Goal: Navigation & Orientation: Find specific page/section

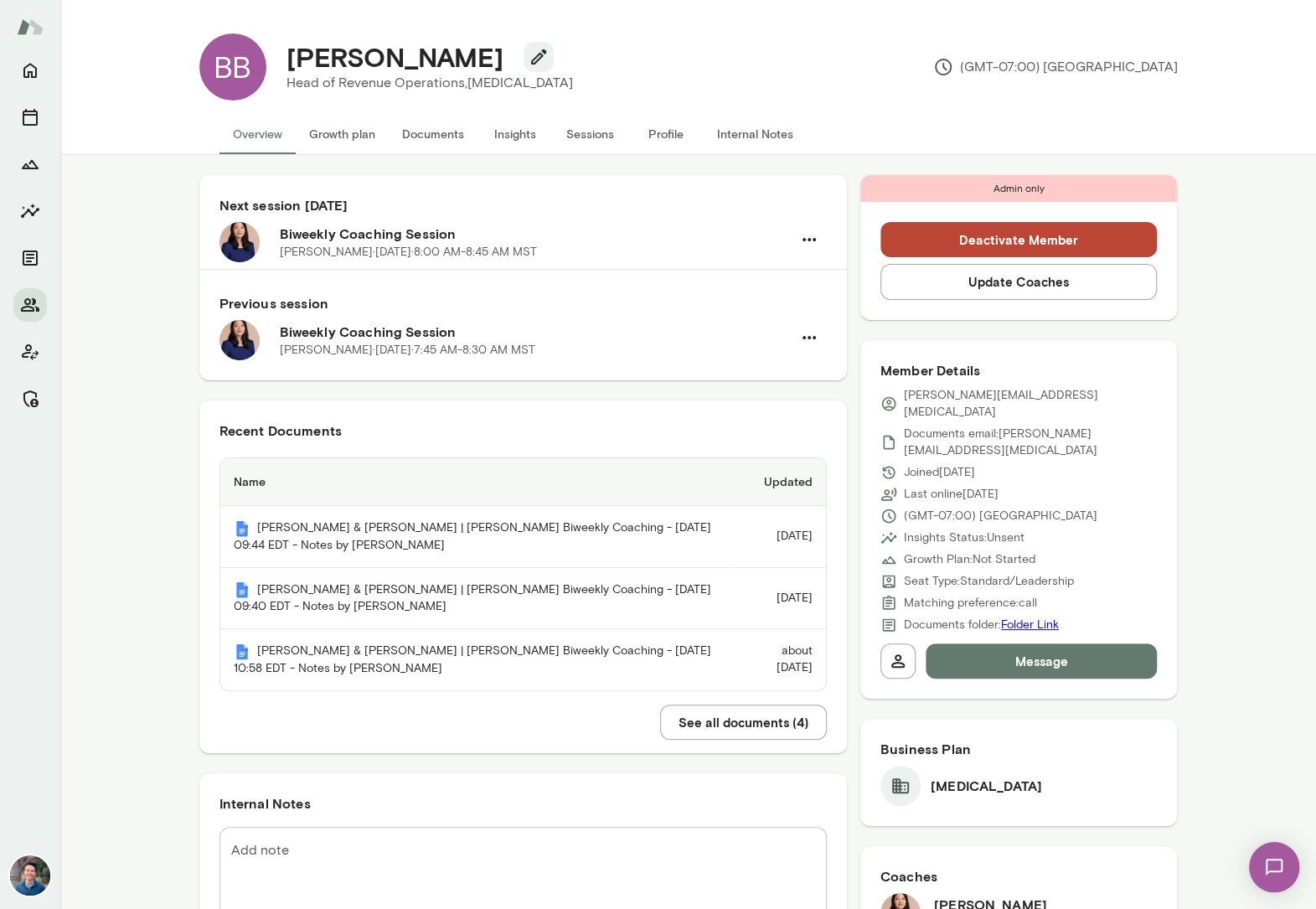
click at [611, 126] on button "Sessions" at bounding box center [591, 134] width 76 height 41
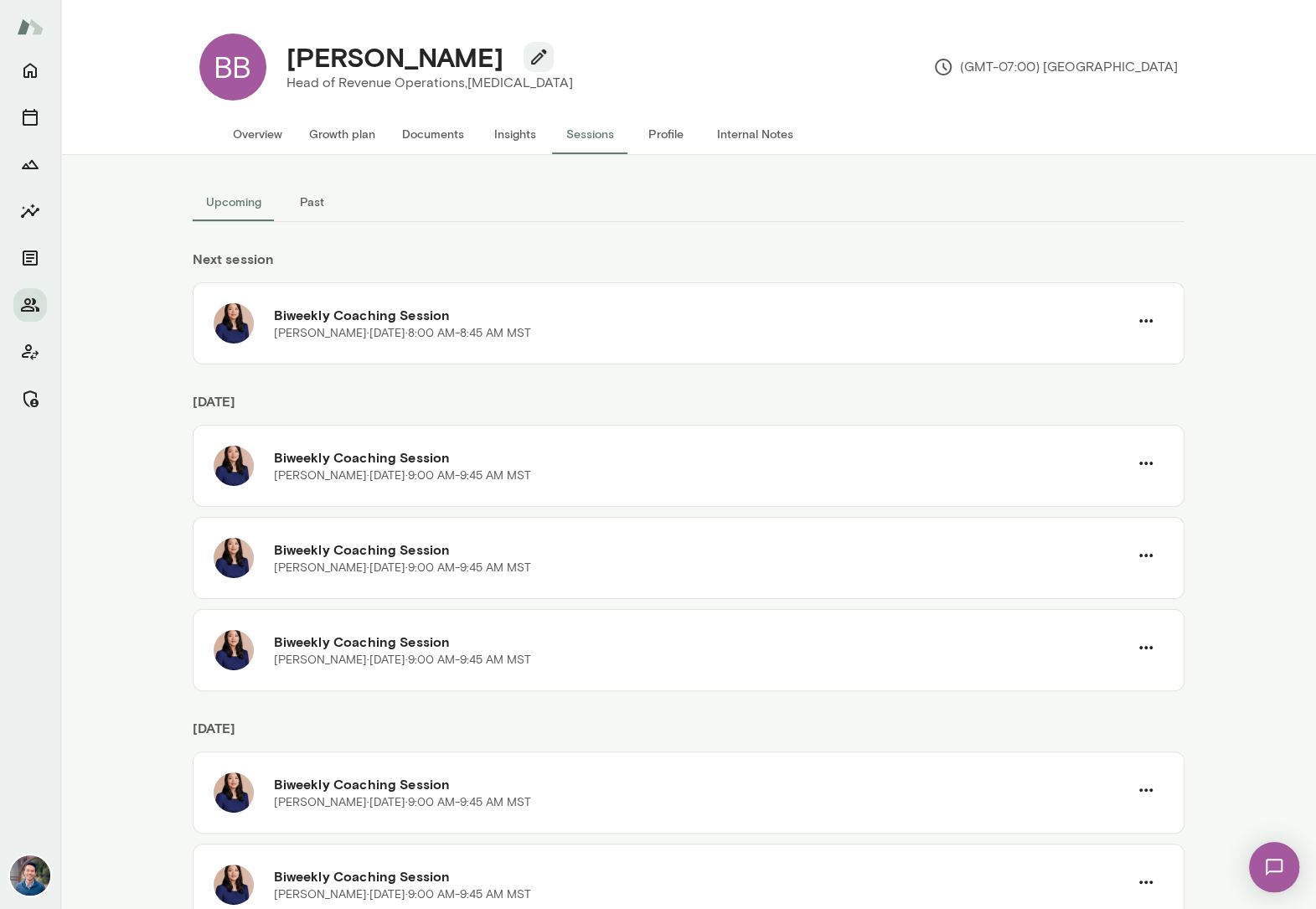
click at [308, 182] on button "Past" at bounding box center [312, 202] width 76 height 41
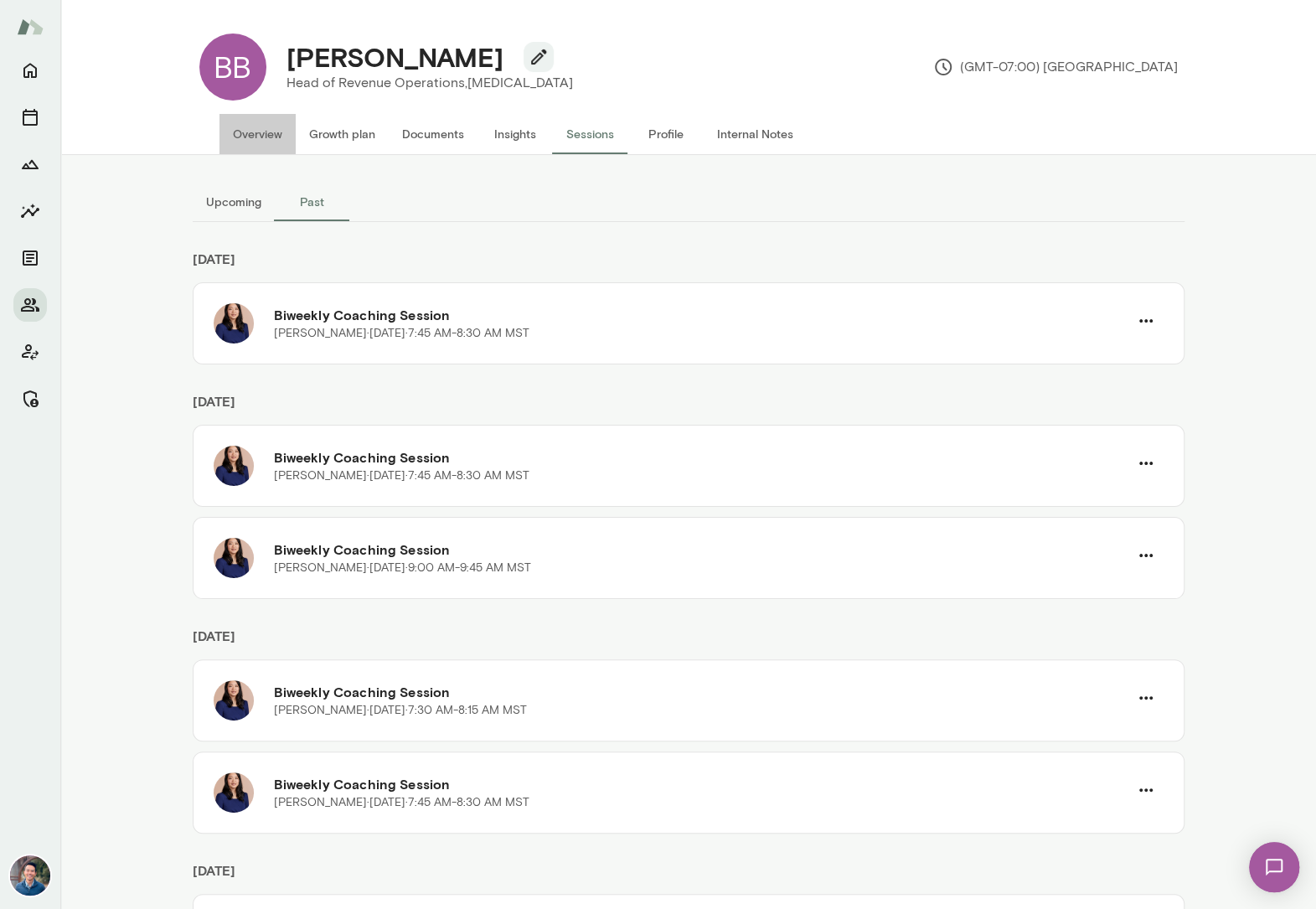
click at [255, 123] on button "Overview" at bounding box center [257, 134] width 76 height 41
